Goal: Task Accomplishment & Management: Complete application form

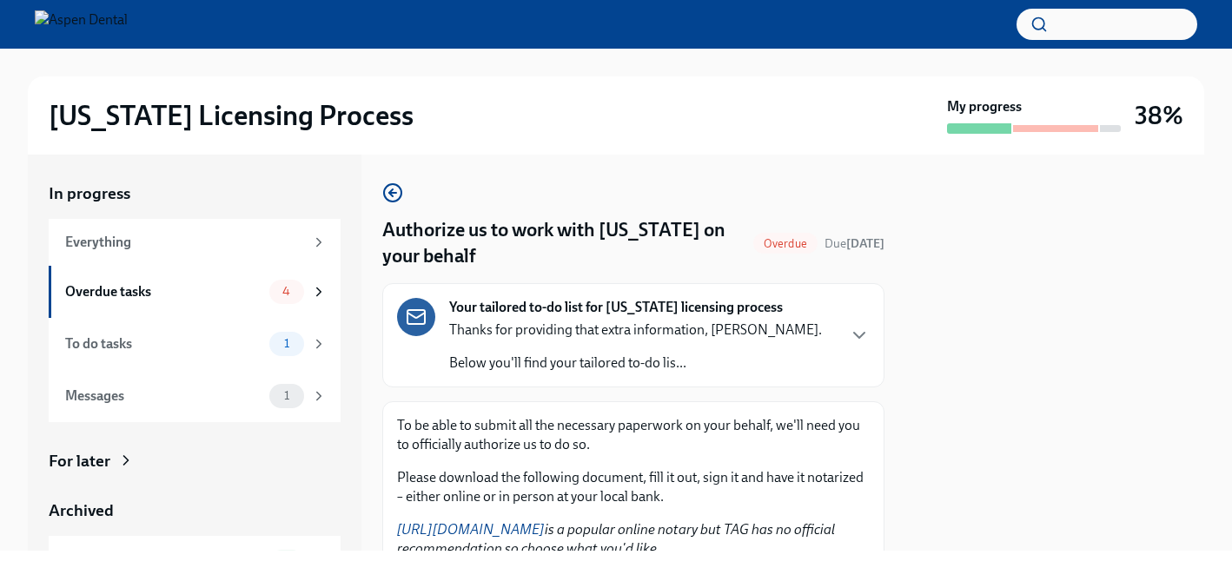
click at [846, 335] on div "Your tailored to-do list for [US_STATE] licensing process Thanks for providing …" at bounding box center [633, 335] width 473 height 75
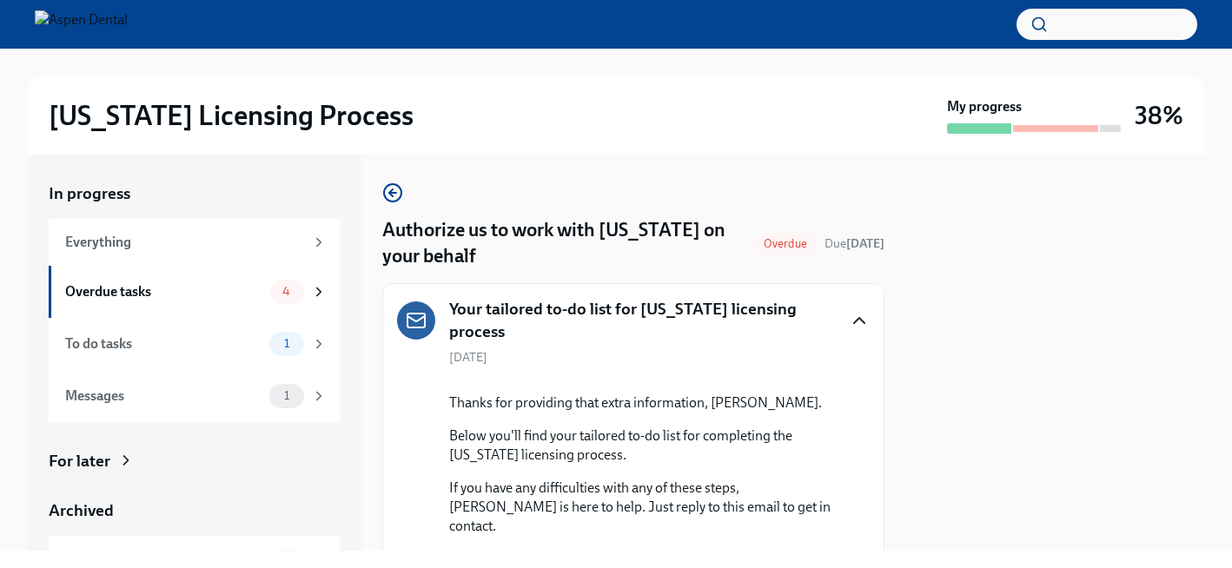
click at [858, 320] on icon "button" at bounding box center [859, 320] width 21 height 21
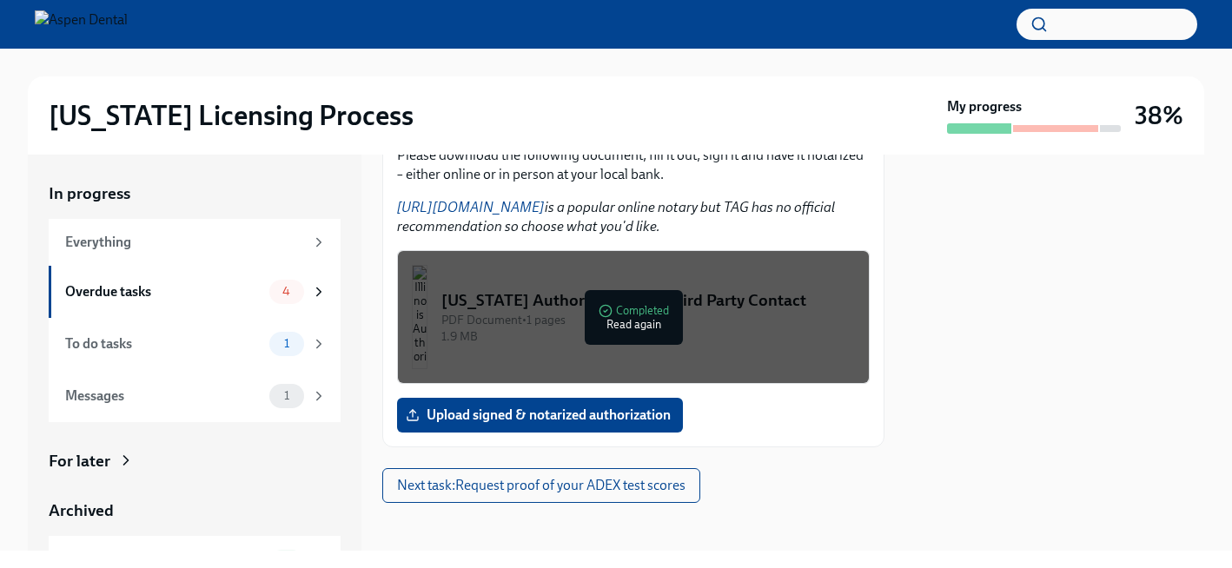
scroll to position [330, 0]
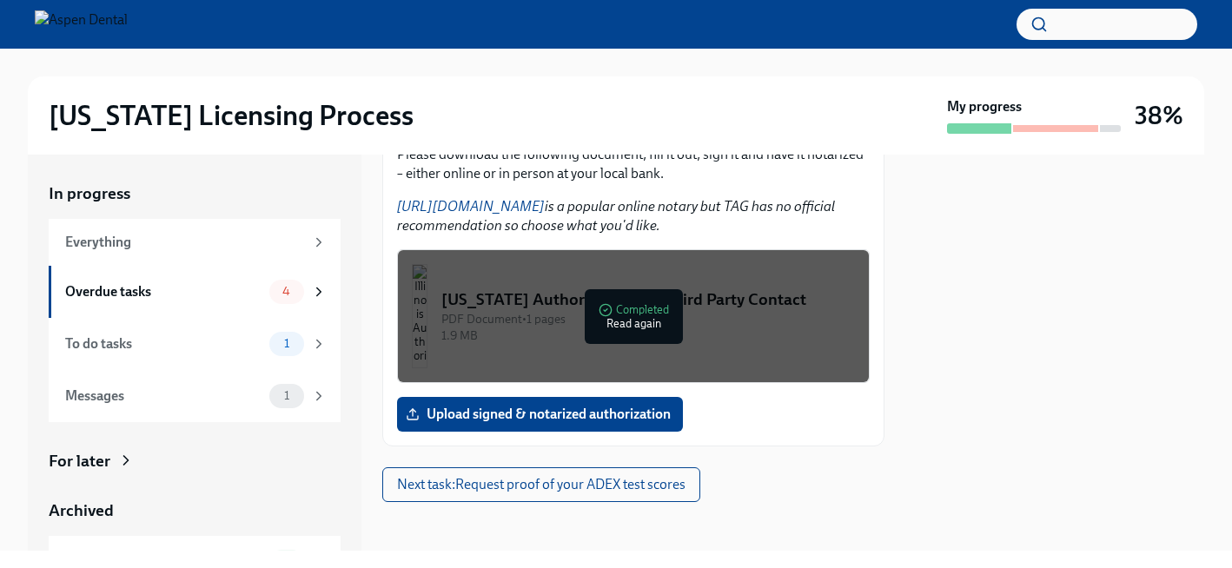
scroll to position [315, 0]
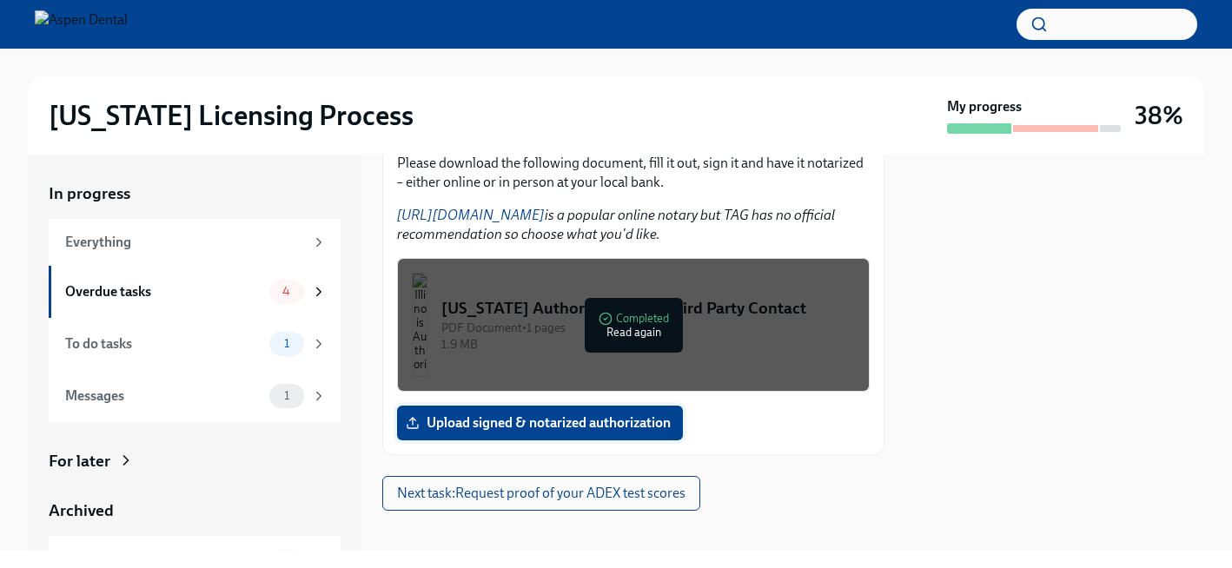
click at [533, 420] on span "Upload signed & notarized authorization" at bounding box center [540, 422] width 262 height 17
click at [0, 0] on input "Upload signed & notarized authorization" at bounding box center [0, 0] width 0 height 0
click at [530, 408] on label "Upload signed & notarized authorization" at bounding box center [540, 423] width 286 height 35
click at [0, 0] on input "Upload signed & notarized authorization" at bounding box center [0, 0] width 0 height 0
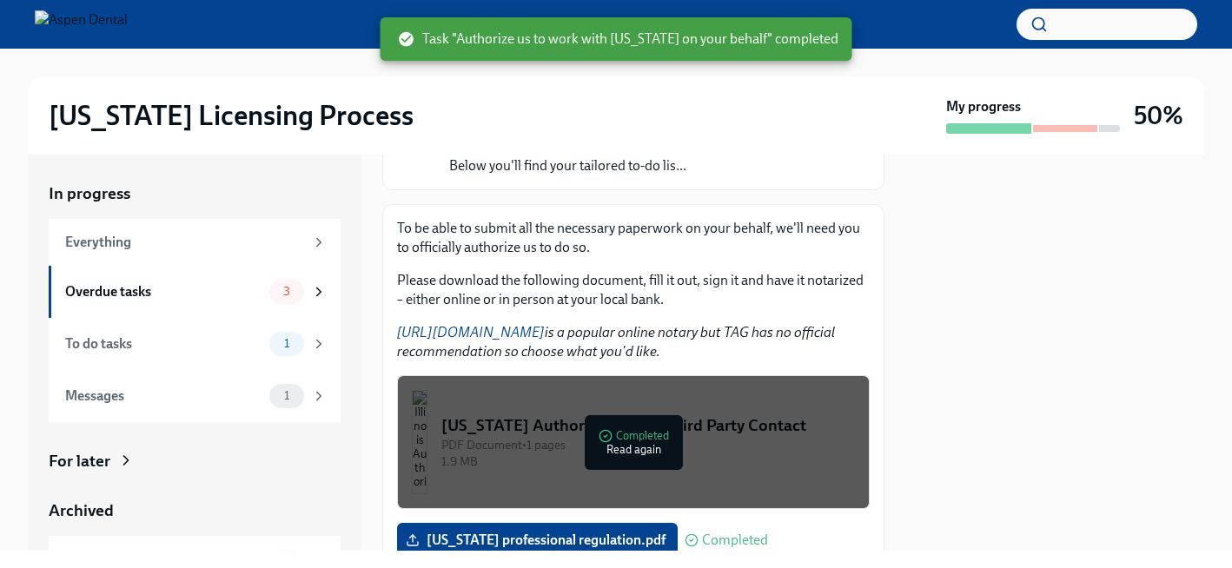
scroll to position [330, 0]
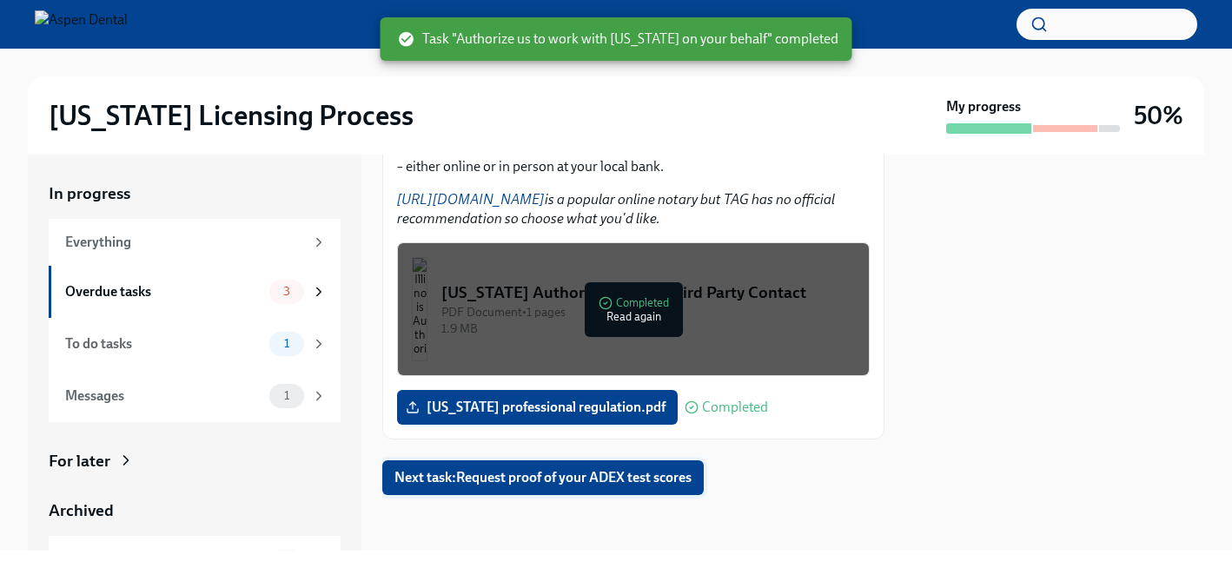
click at [554, 480] on span "Next task : Request proof of your ADEX test scores" at bounding box center [542, 477] width 297 height 17
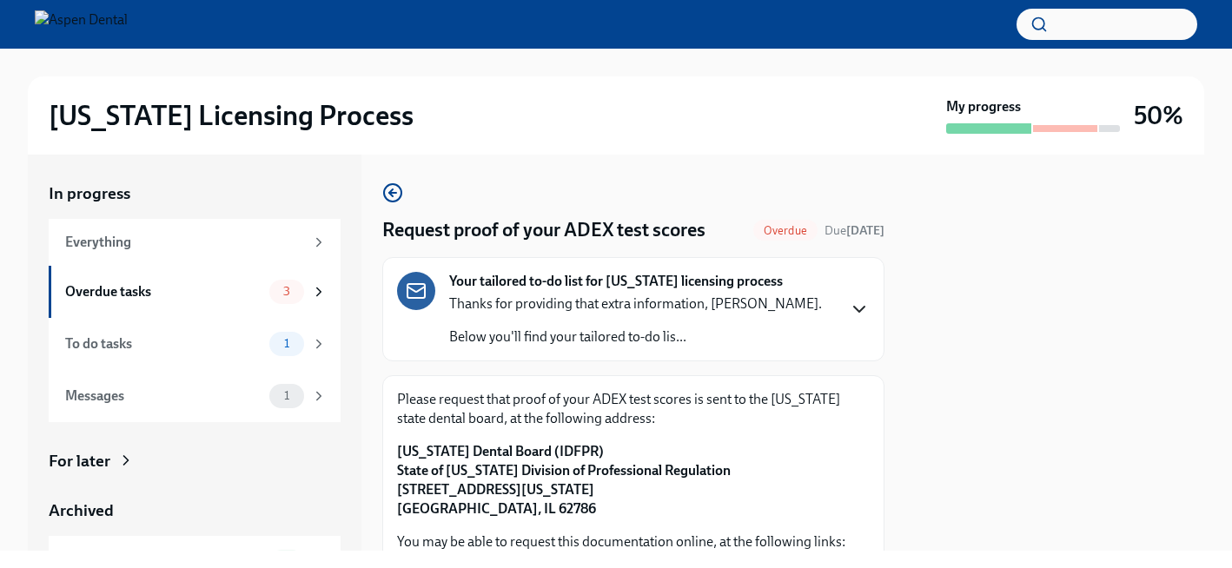
click at [849, 314] on icon "button" at bounding box center [859, 309] width 21 height 21
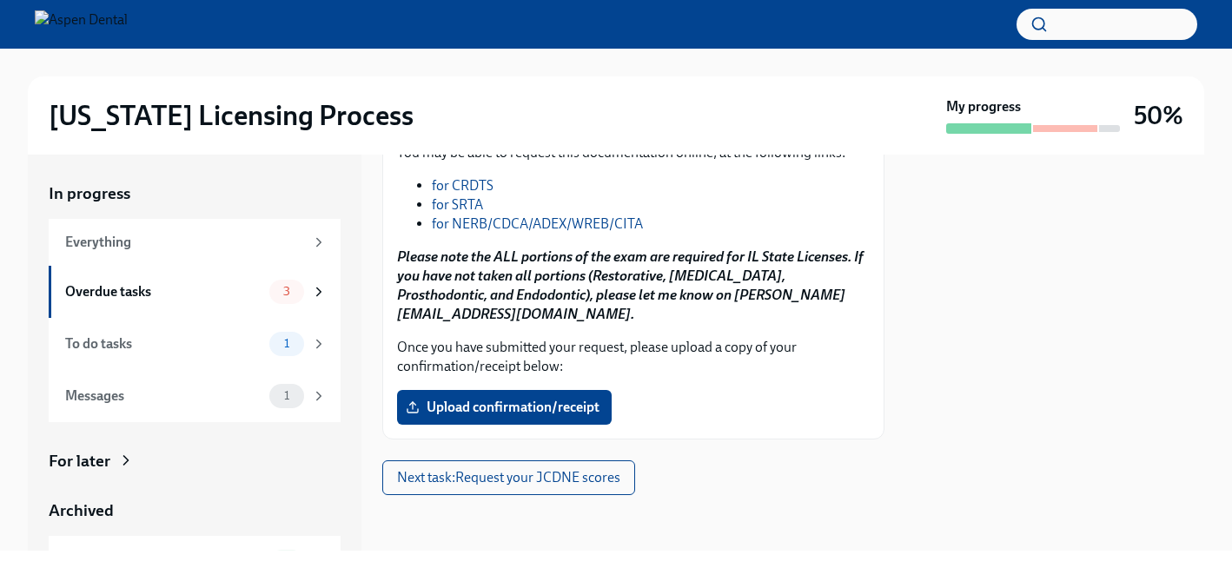
scroll to position [1031, 0]
